Goal: Transaction & Acquisition: Book appointment/travel/reservation

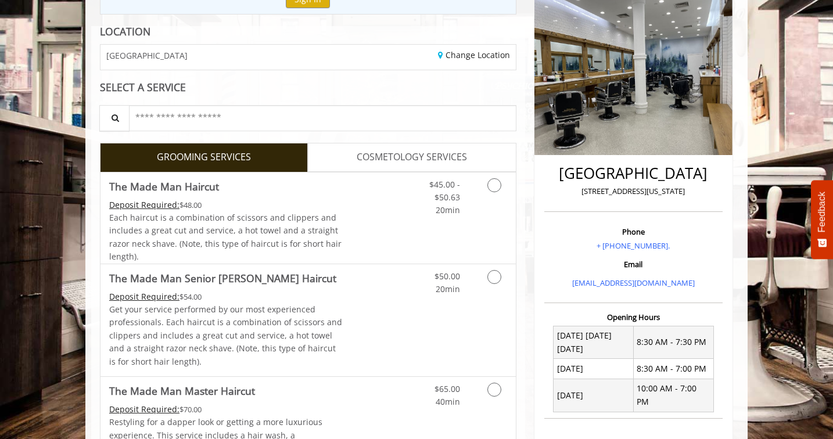
scroll to position [149, 0]
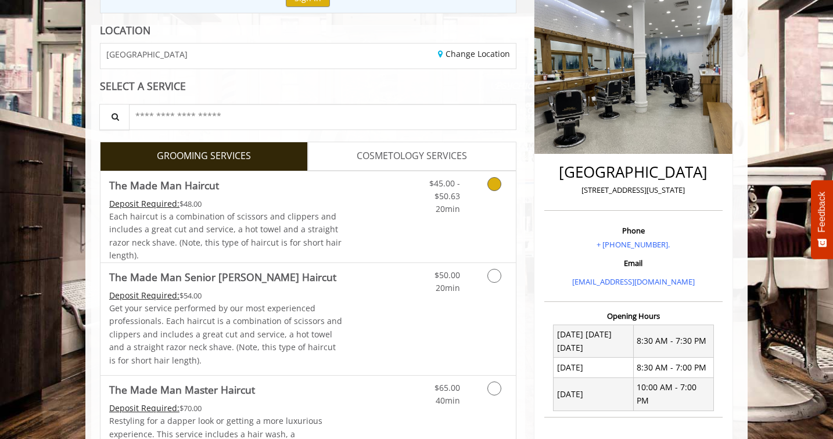
click at [482, 187] on link "Grooming services" at bounding box center [492, 193] width 30 height 45
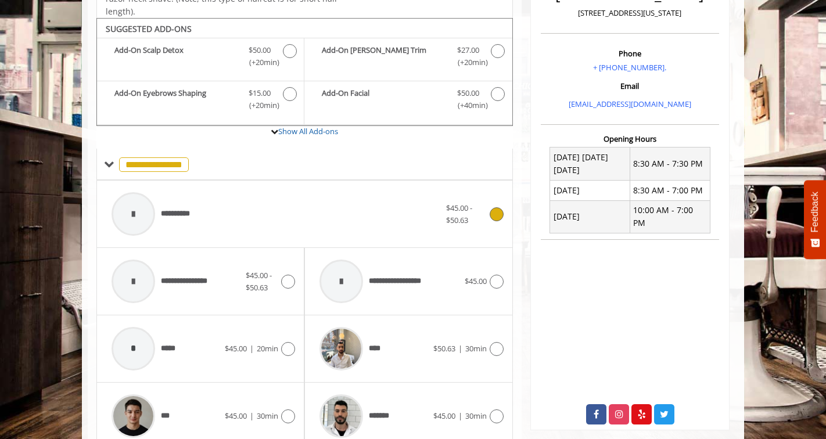
scroll to position [344, 0]
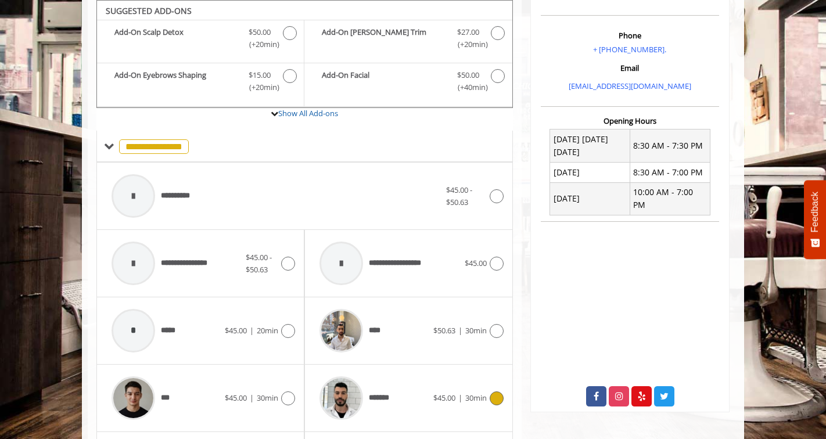
click at [488, 395] on div at bounding box center [495, 398] width 17 height 14
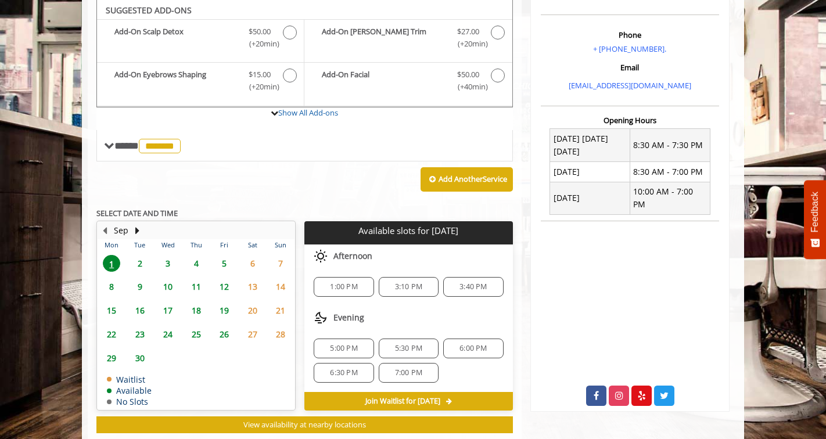
scroll to position [345, 0]
click at [196, 262] on span "4" at bounding box center [196, 263] width 17 height 17
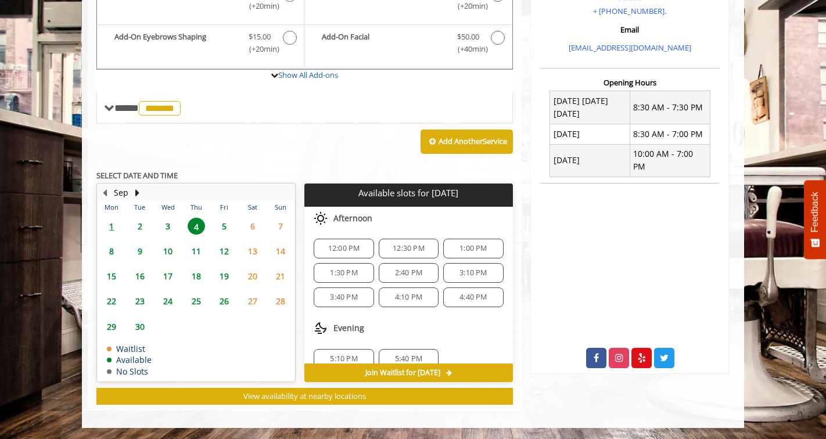
scroll to position [125, 0]
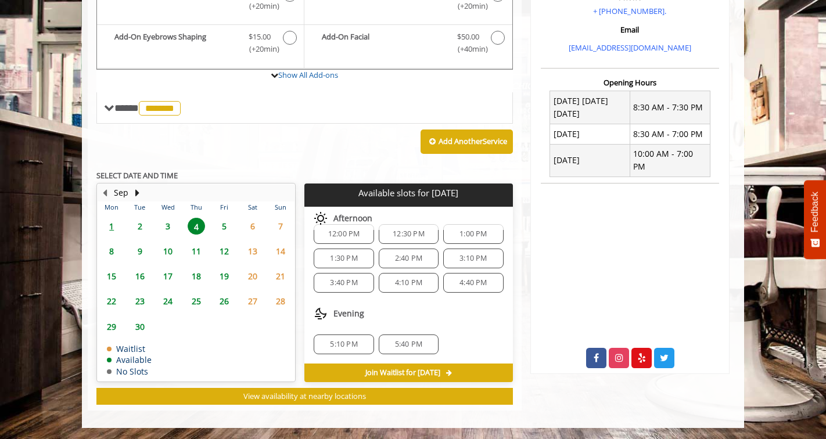
click at [345, 347] on span "5:10 PM" at bounding box center [343, 344] width 27 height 9
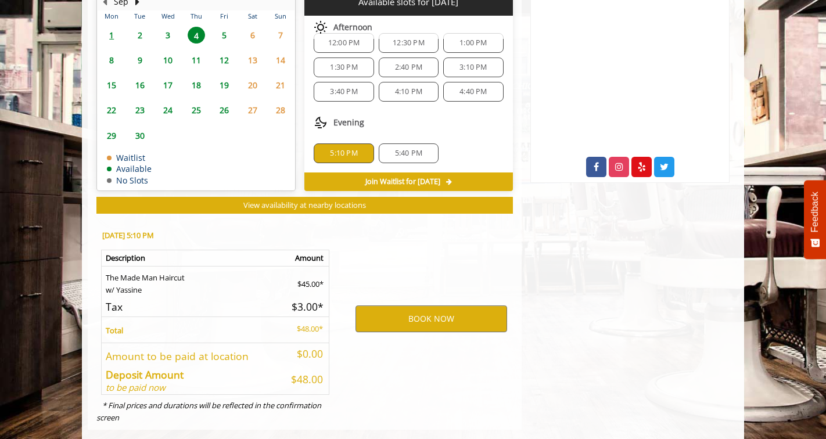
scroll to position [592, 0]
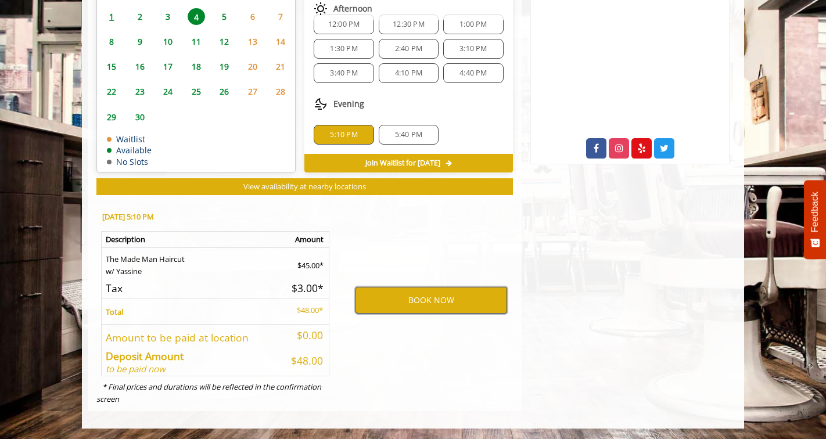
click at [407, 296] on button "BOOK NOW" at bounding box center [431, 300] width 152 height 27
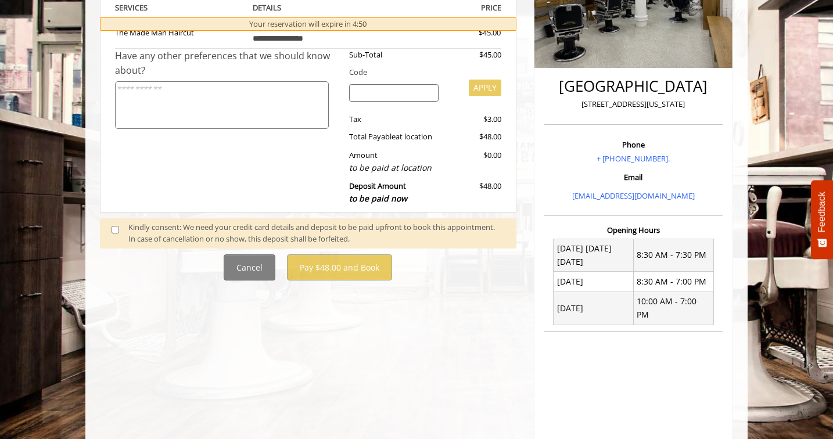
scroll to position [229, 0]
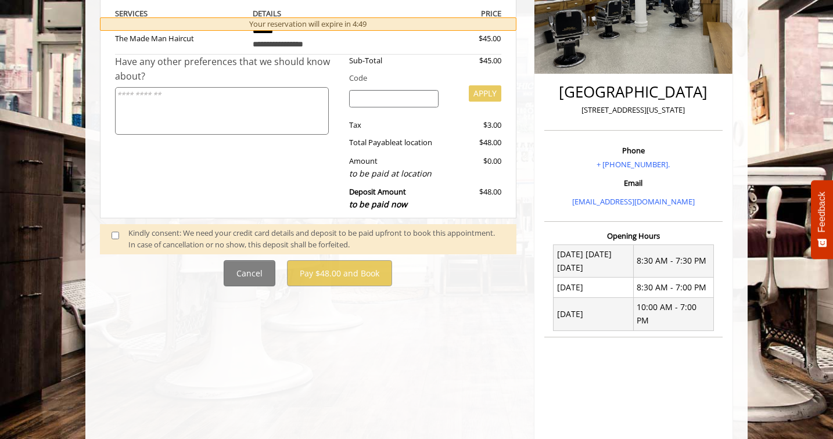
click at [195, 234] on div "Kindly consent: We need your credit card details and deposit to be paid upfront…" at bounding box center [316, 239] width 376 height 24
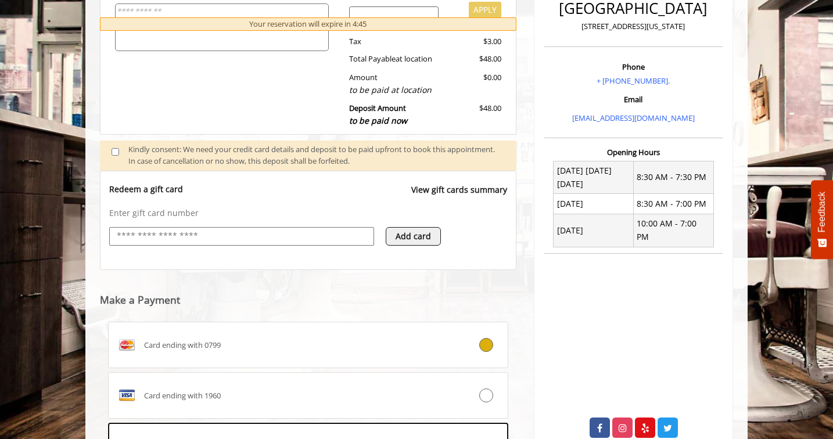
click at [225, 239] on input "text" at bounding box center [242, 236] width 252 height 14
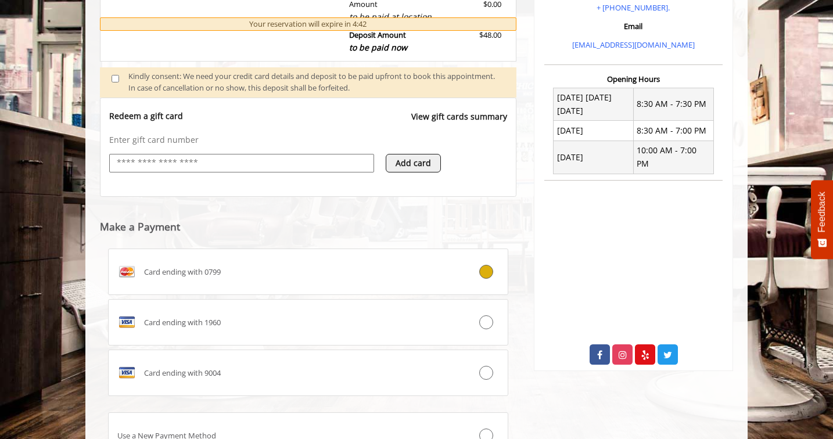
scroll to position [491, 0]
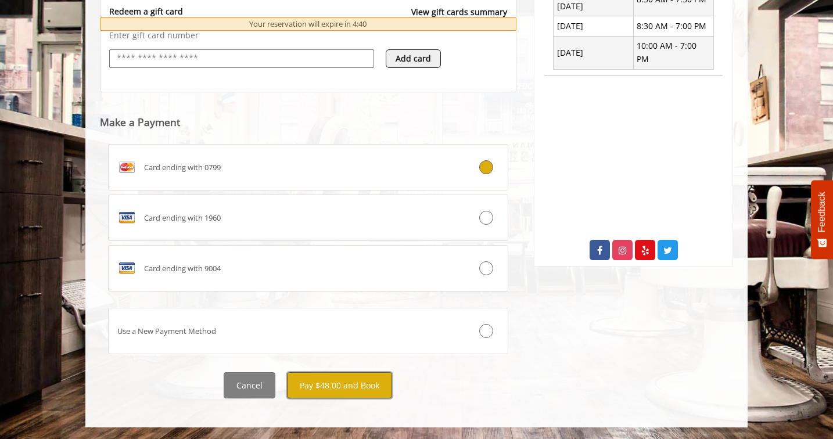
click at [354, 384] on button "Pay $48.00 and Book" at bounding box center [339, 385] width 105 height 26
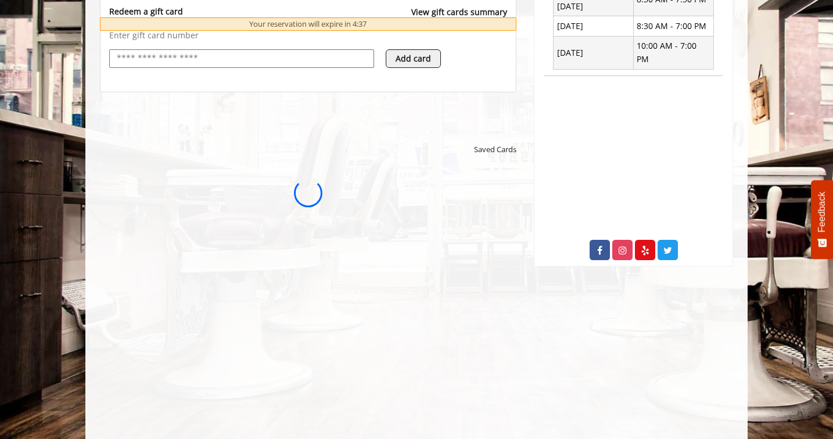
scroll to position [0, 0]
